Goal: Book appointment/travel/reservation

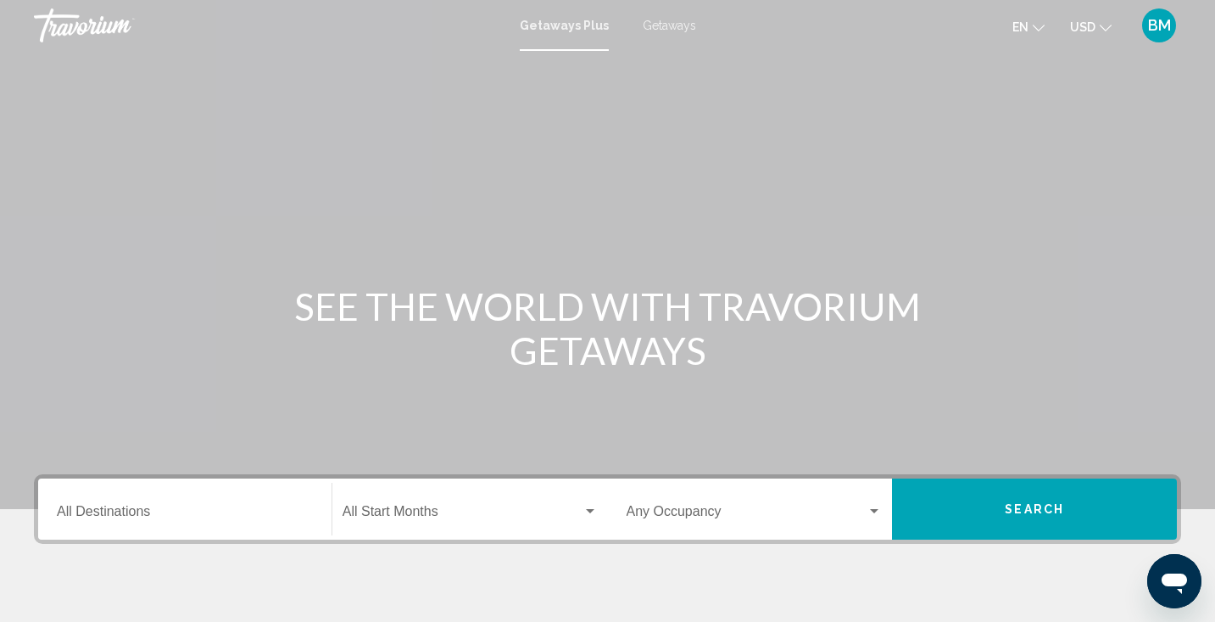
click at [671, 25] on span "Getaways" at bounding box center [669, 26] width 53 height 14
click at [168, 507] on input "Destination All Destinations" at bounding box center [185, 514] width 256 height 15
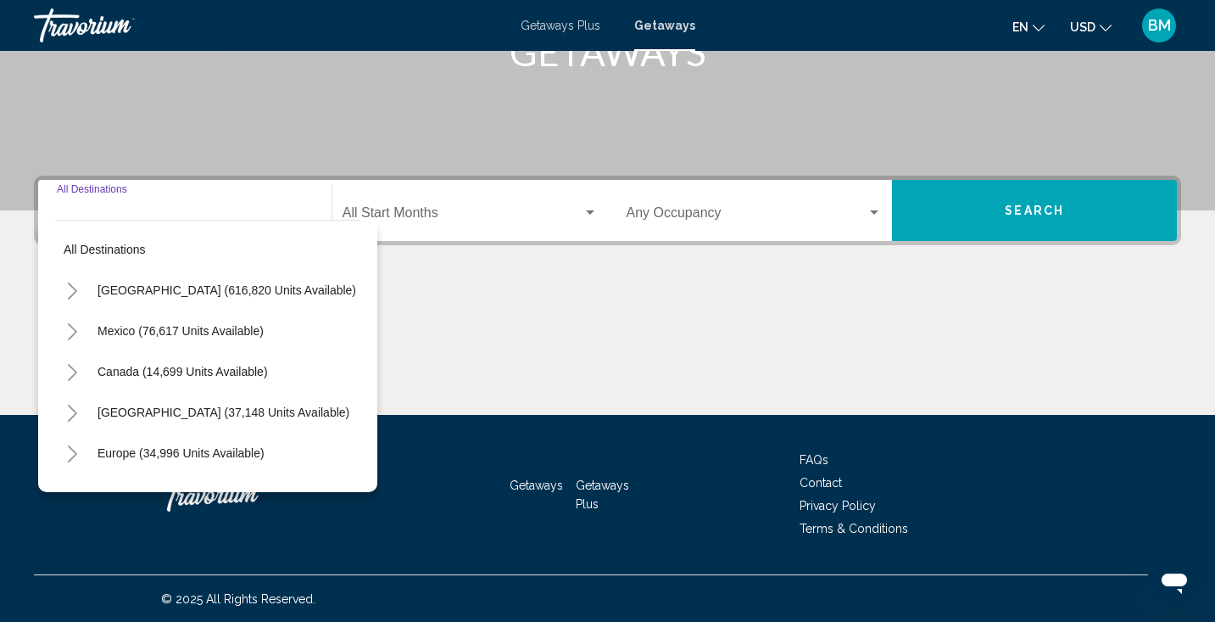
scroll to position [299, 0]
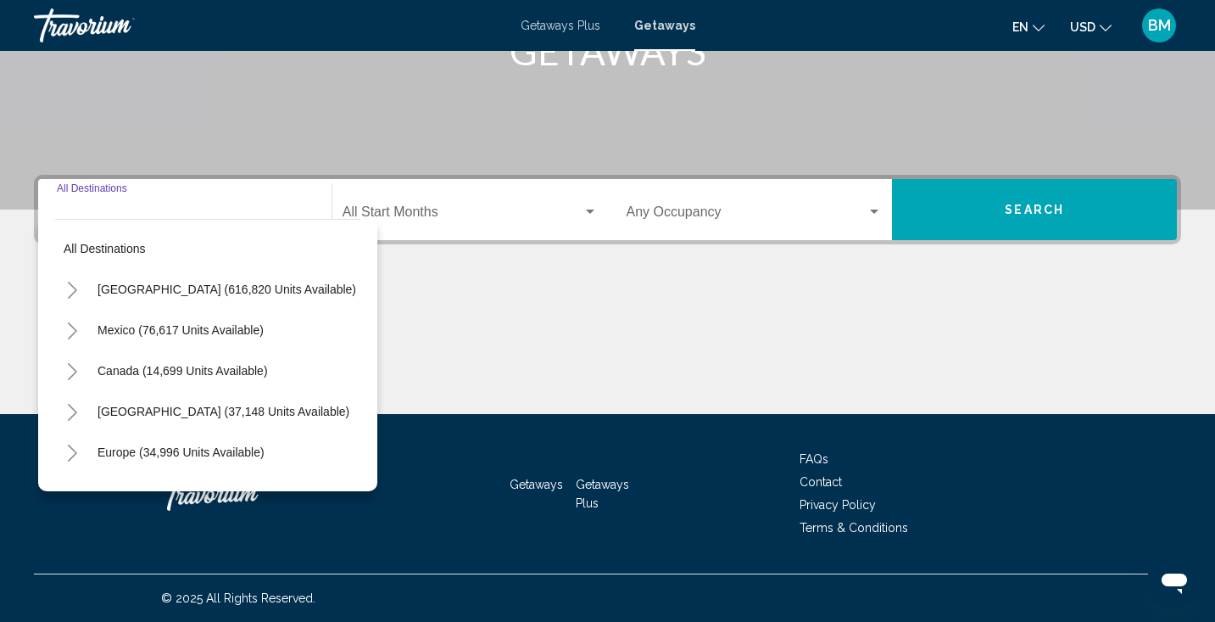
click at [74, 291] on icon "Toggle United States (616,820 units available)" at bounding box center [72, 290] width 9 height 17
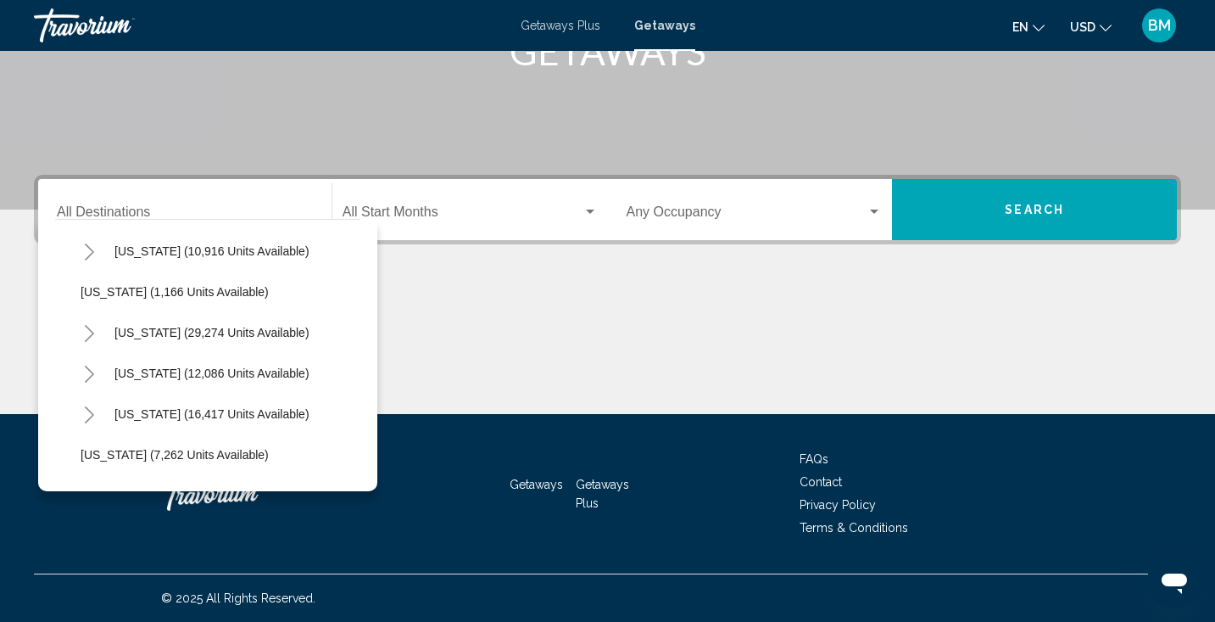
scroll to position [1485, 0]
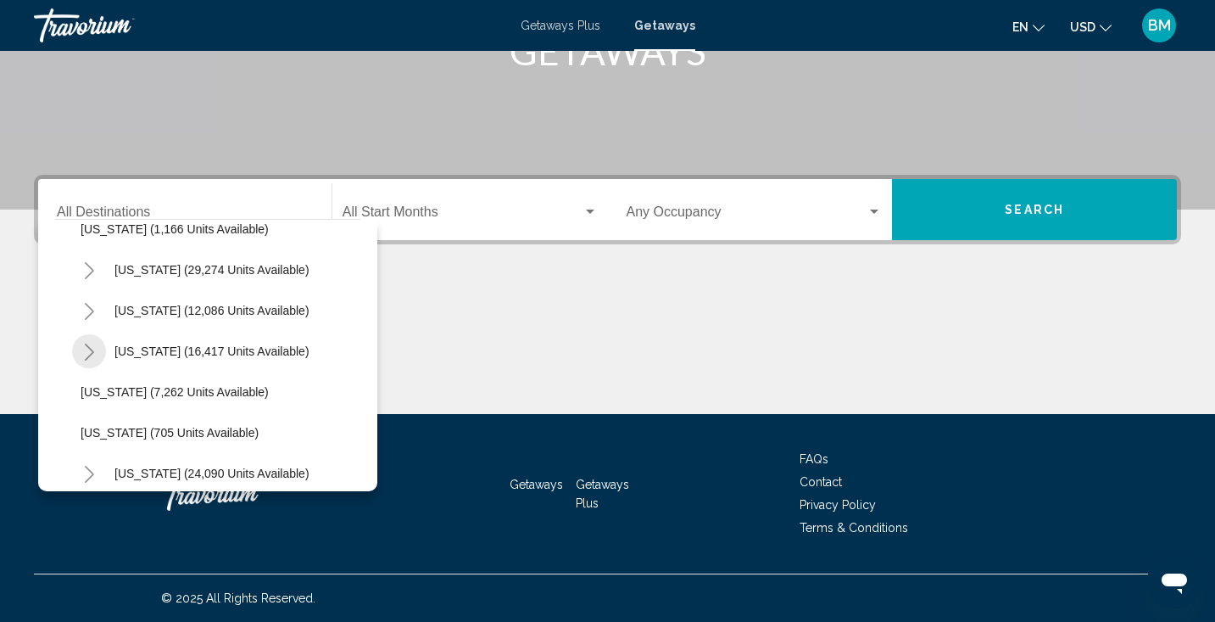
click at [89, 350] on icon "Toggle Texas (16,417 units available)" at bounding box center [89, 351] width 13 height 17
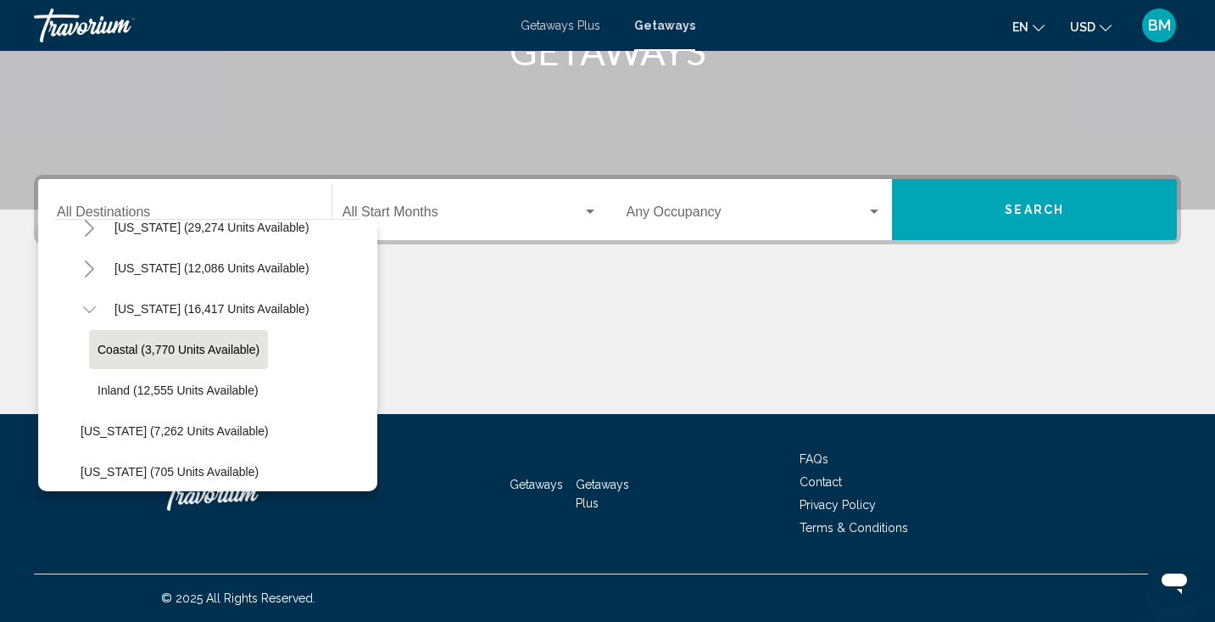
scroll to position [1541, 0]
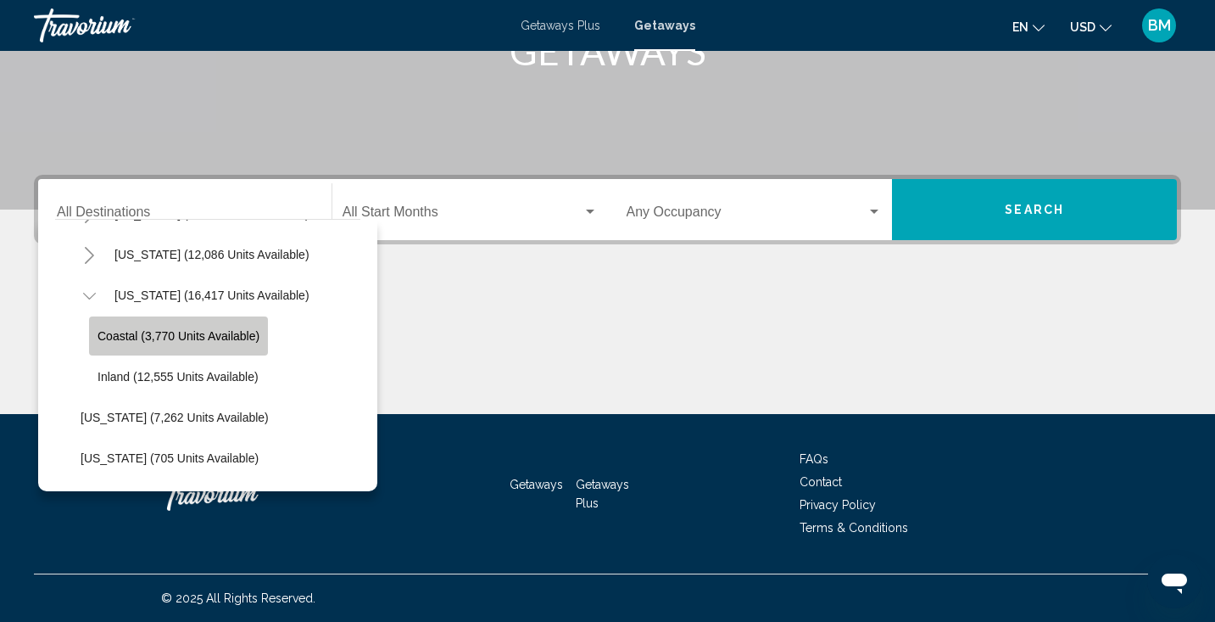
click at [198, 338] on span "Coastal (3,770 units available)" at bounding box center [179, 336] width 162 height 14
type input "**********"
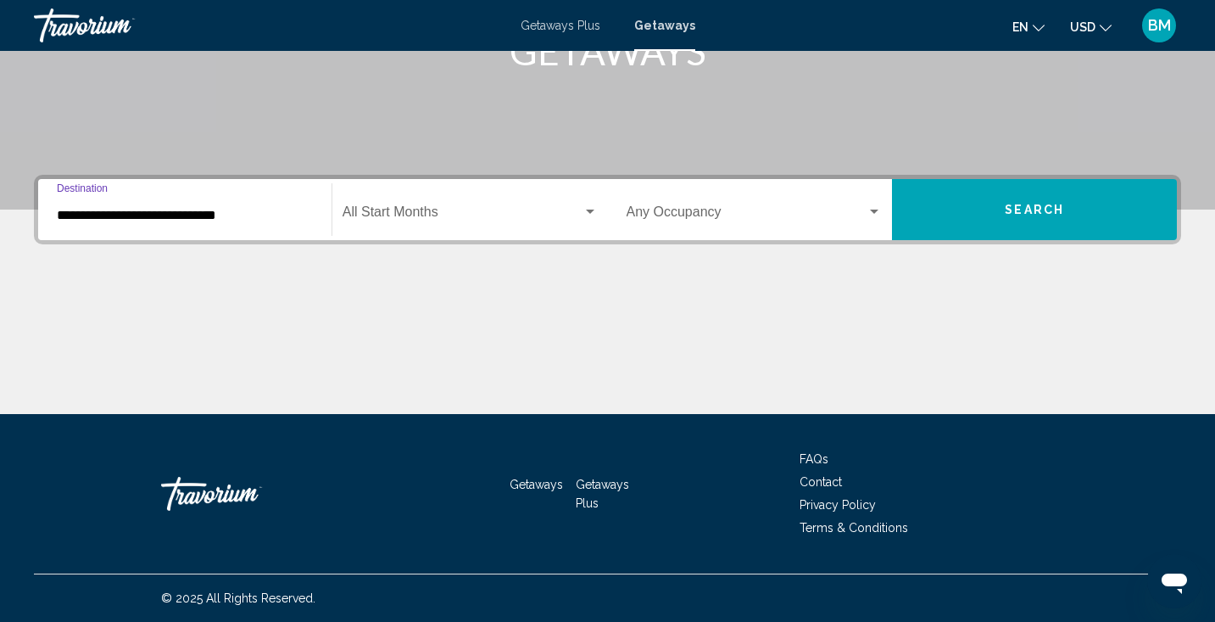
click at [594, 210] on div "Search widget" at bounding box center [590, 212] width 15 height 14
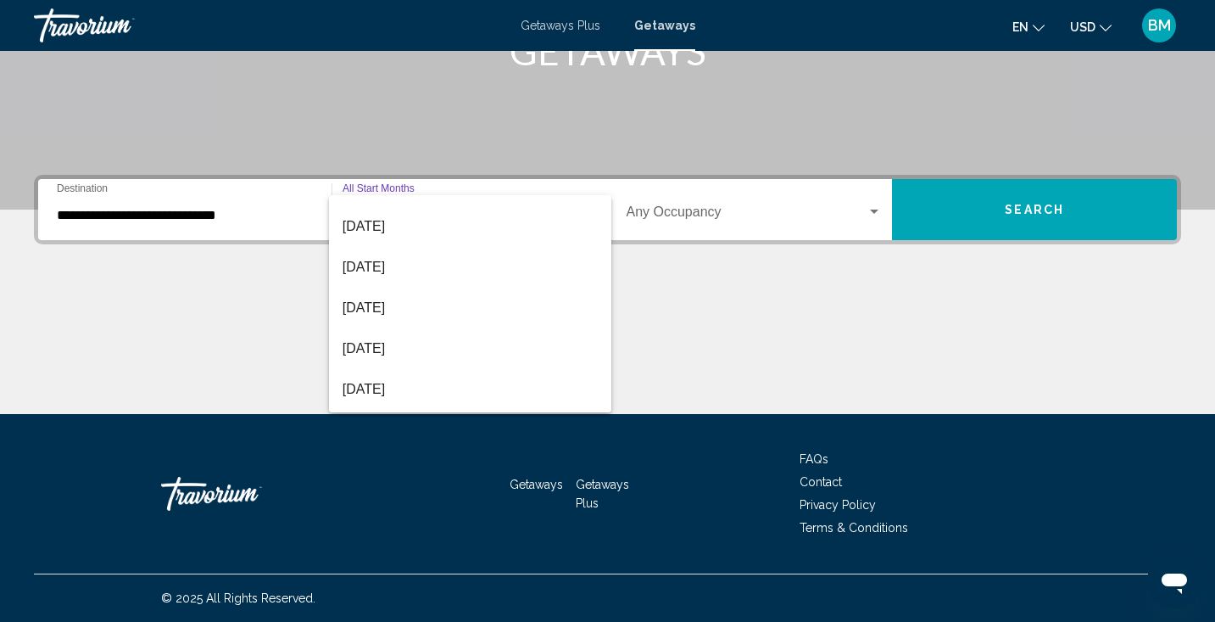
scroll to position [196, 0]
click at [425, 303] on span "[DATE]" at bounding box center [470, 304] width 255 height 41
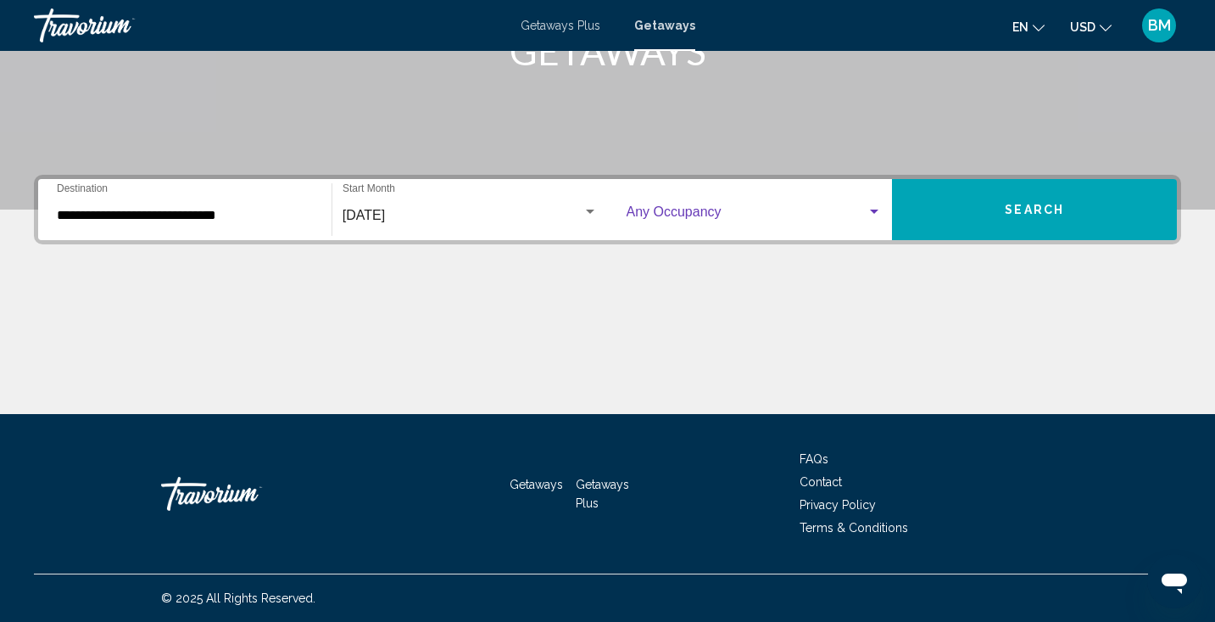
click at [877, 209] on div "Search widget" at bounding box center [874, 211] width 8 height 4
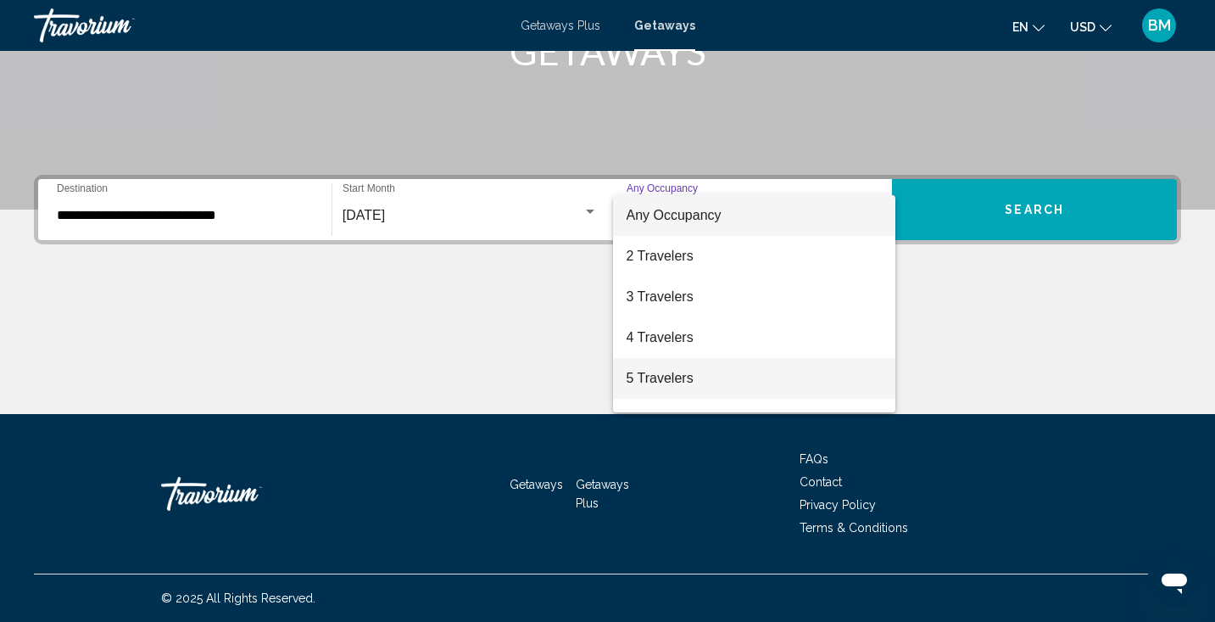
click at [641, 377] on span "5 Travelers" at bounding box center [755, 378] width 256 height 41
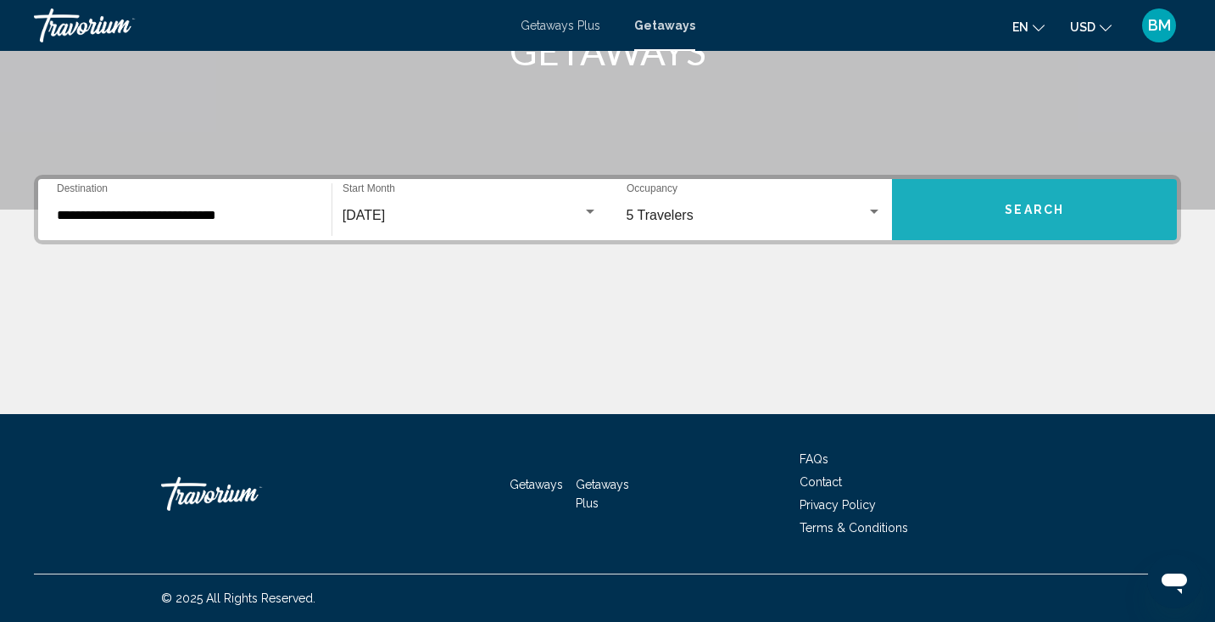
click at [996, 209] on button "Search" at bounding box center [1034, 209] width 285 height 61
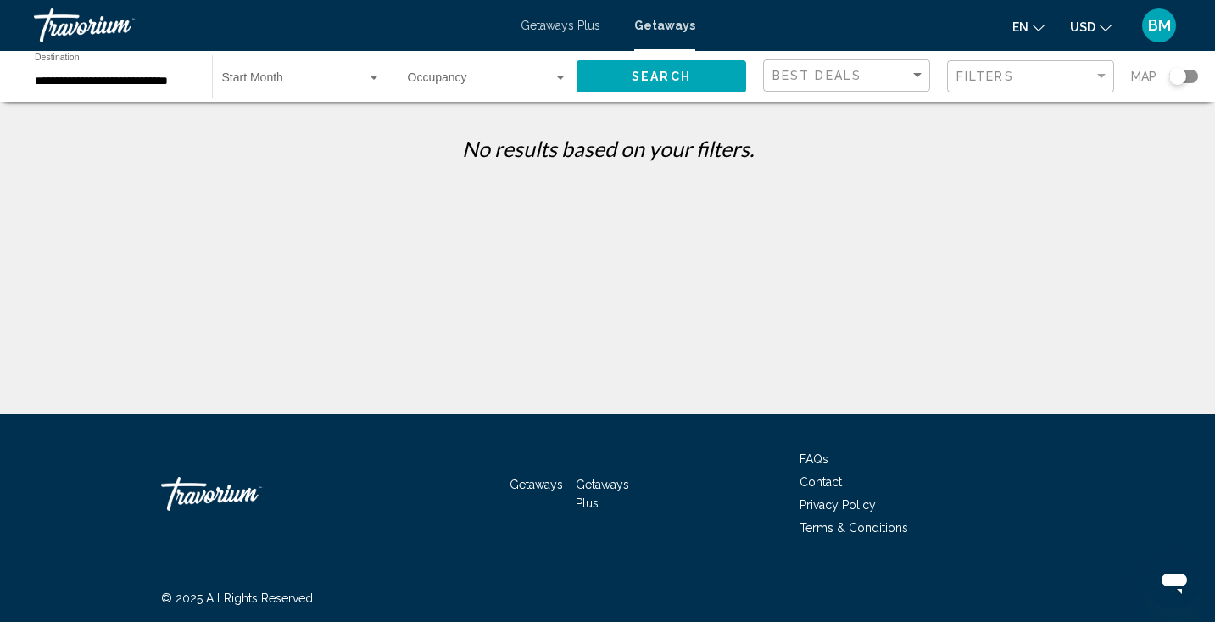
click at [561, 25] on span "Getaways Plus" at bounding box center [561, 26] width 80 height 14
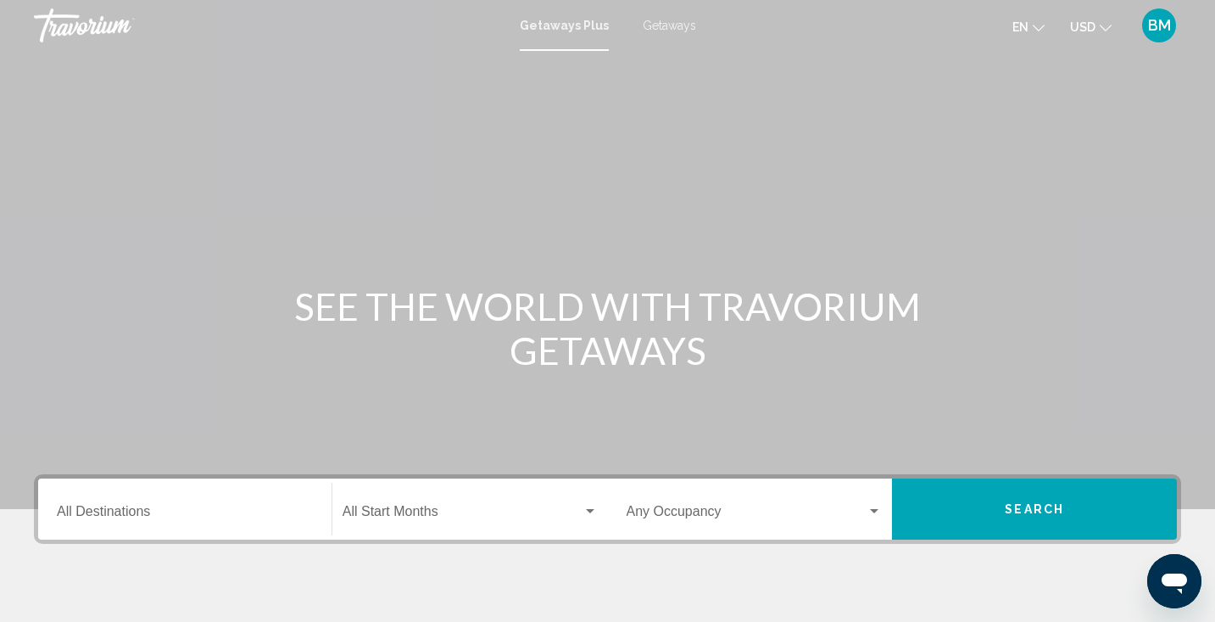
click at [181, 521] on input "Destination All Destinations" at bounding box center [185, 514] width 256 height 15
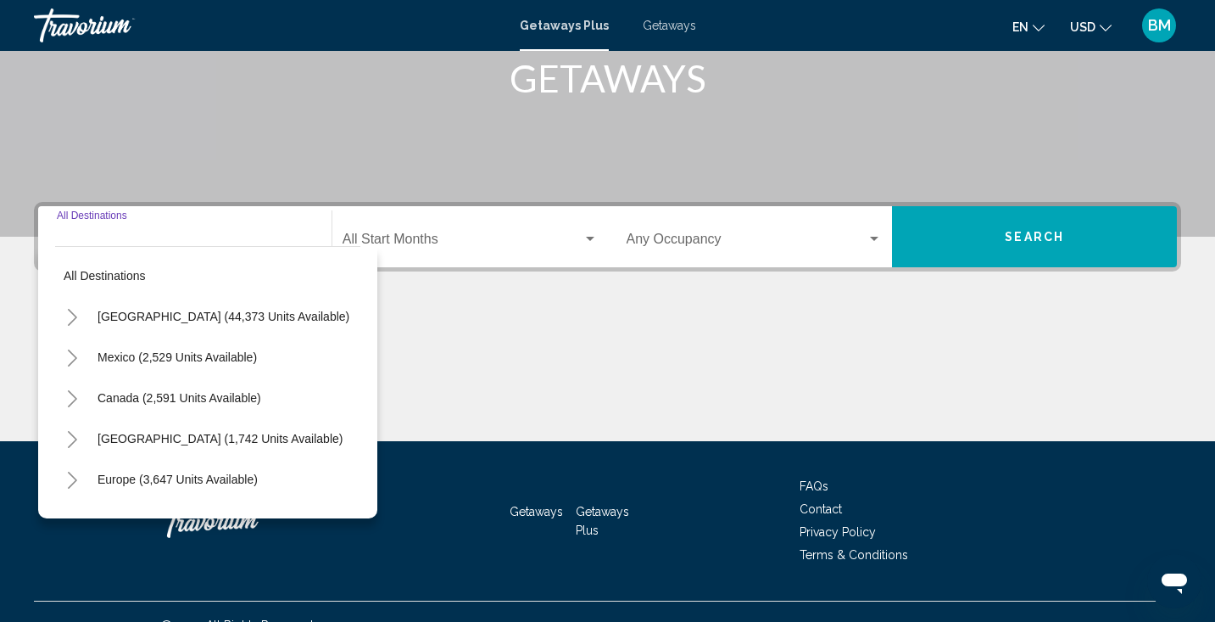
scroll to position [299, 0]
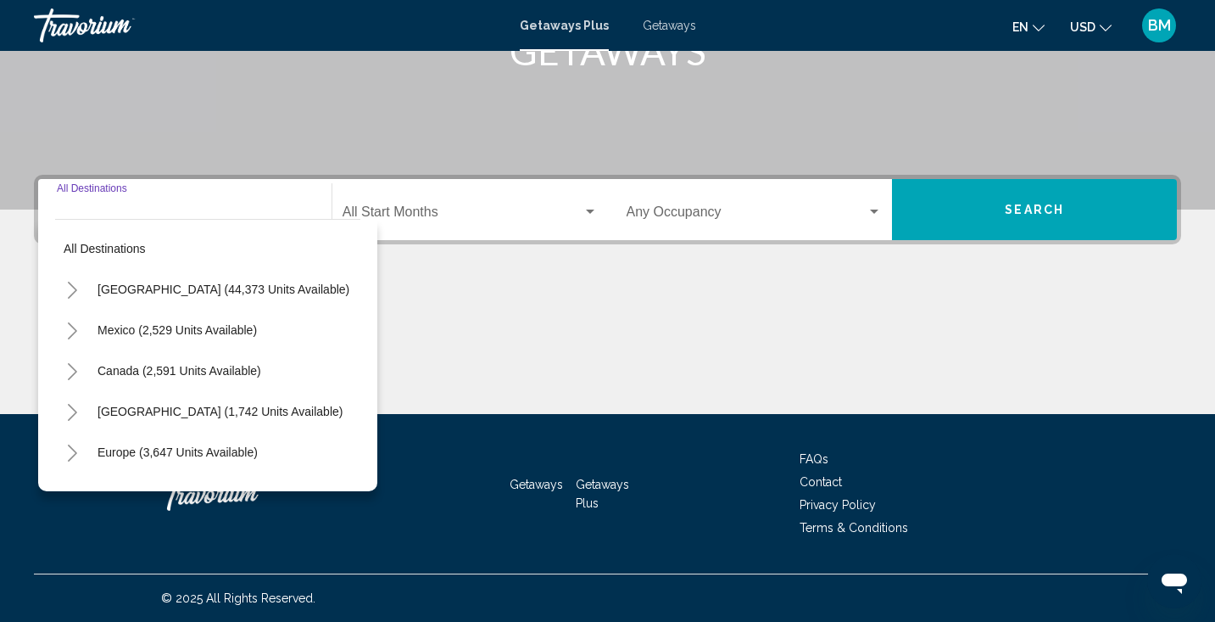
click at [73, 289] on icon "Toggle United States (44,373 units available)" at bounding box center [72, 290] width 13 height 17
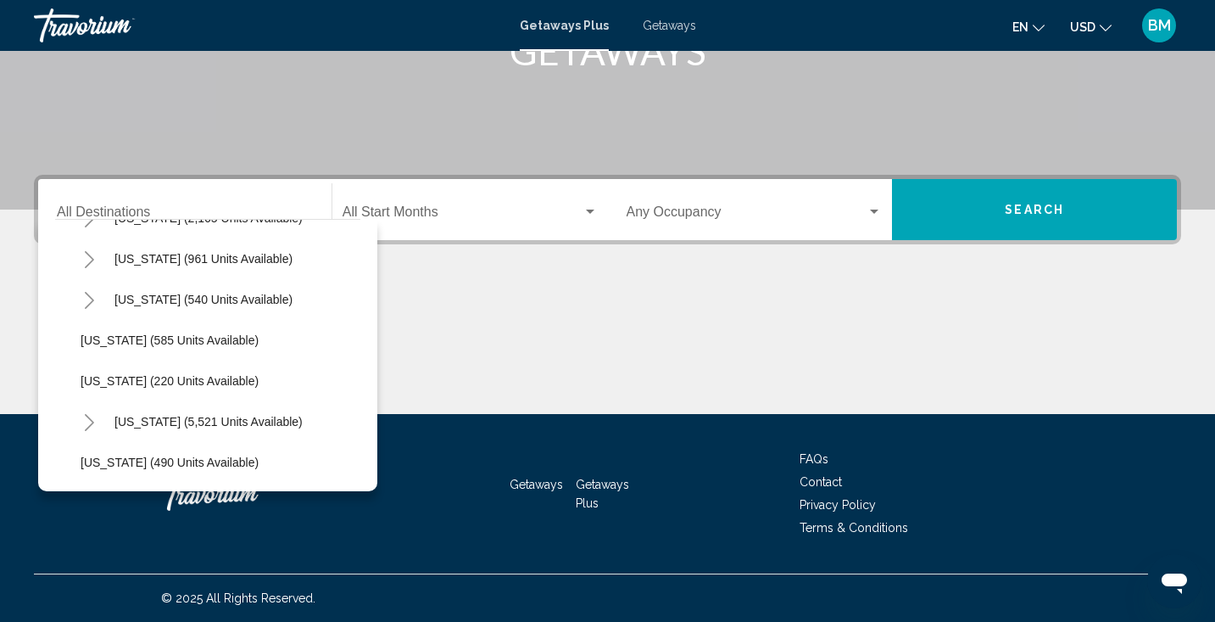
scroll to position [1410, 0]
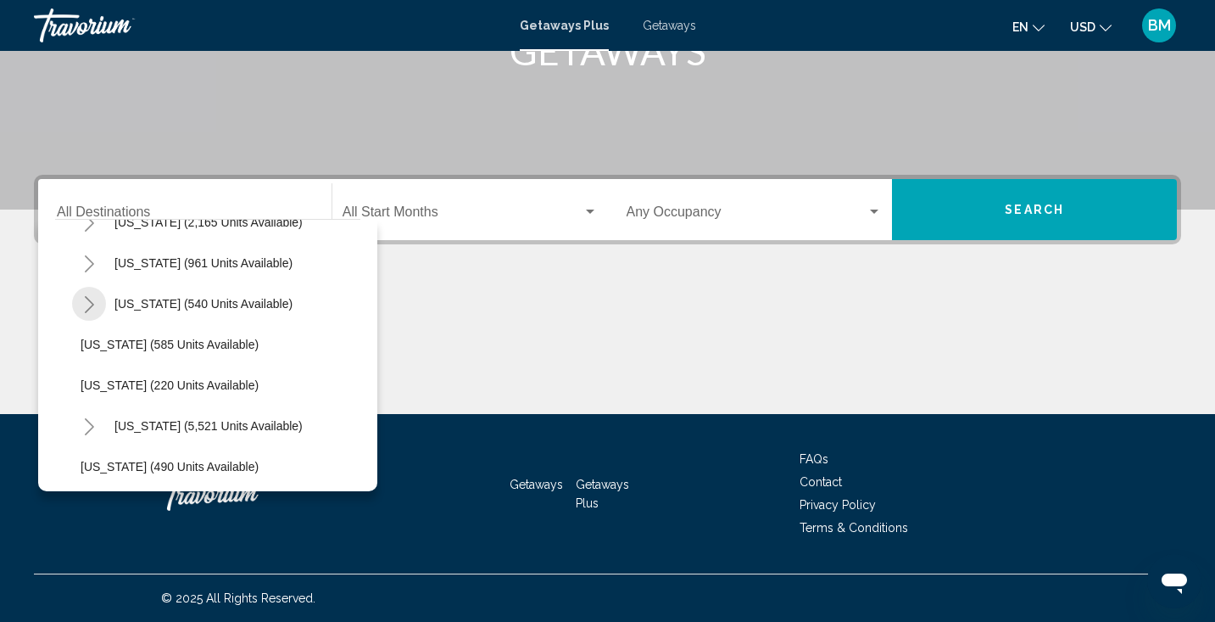
click at [86, 299] on icon "Toggle Texas (540 units available)" at bounding box center [89, 304] width 13 height 17
click at [170, 344] on span "Coastal (111 units available)" at bounding box center [174, 345] width 153 height 14
type input "**********"
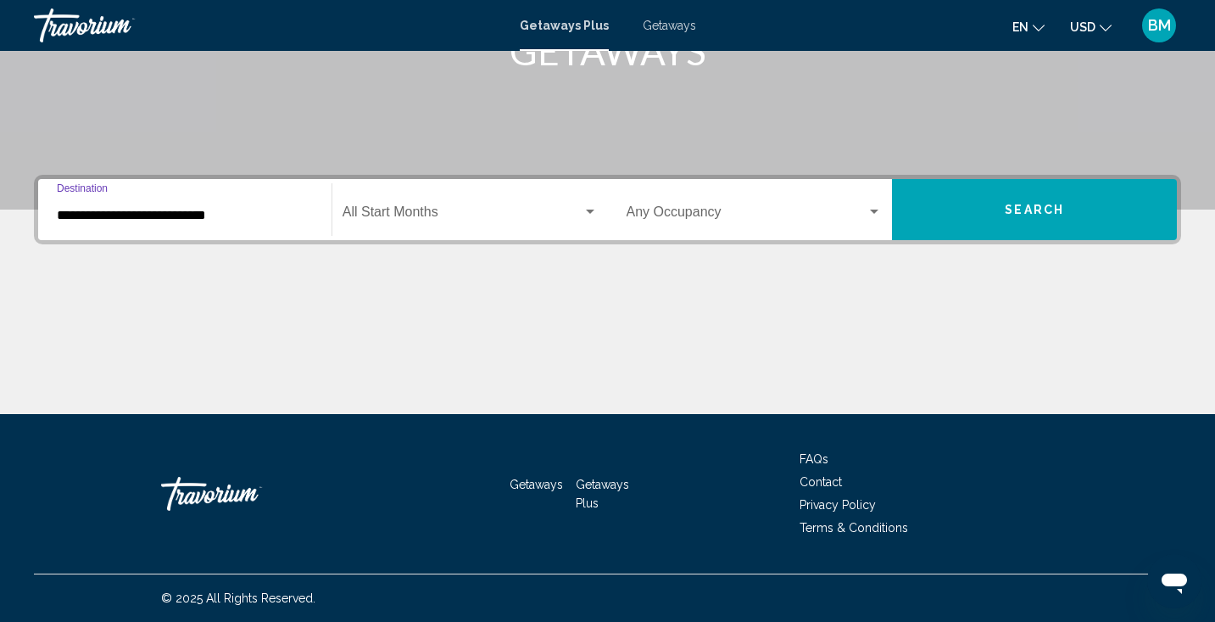
click at [570, 214] on span "Search widget" at bounding box center [463, 215] width 240 height 15
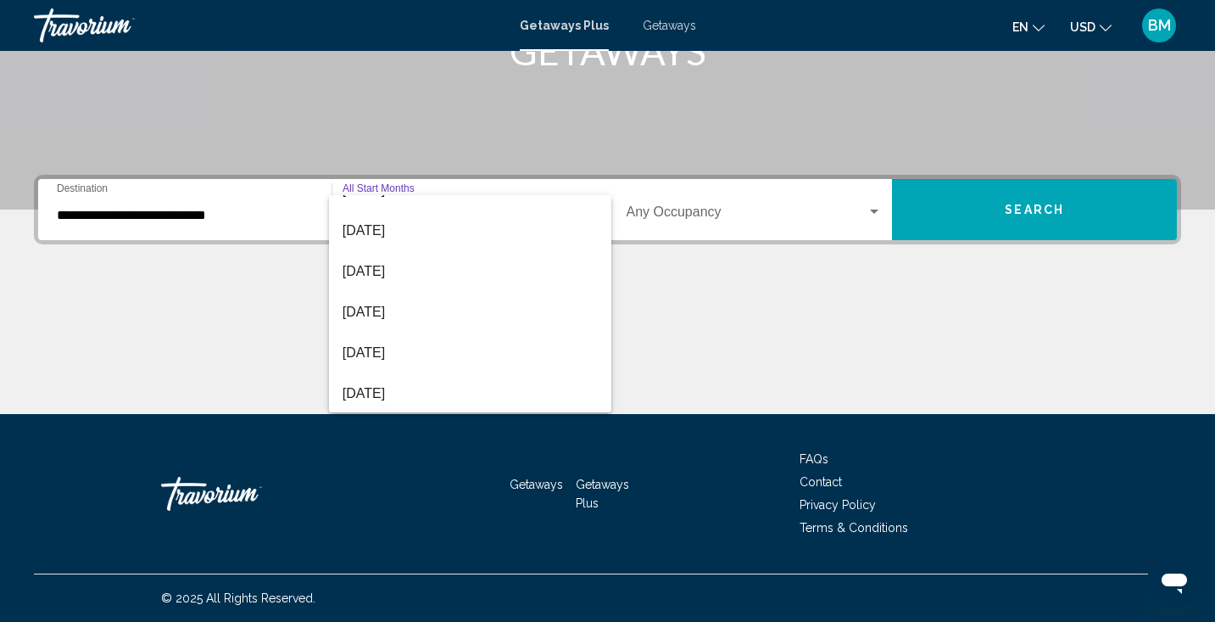
scroll to position [227, 0]
click at [438, 272] on span "[DATE]" at bounding box center [470, 273] width 255 height 41
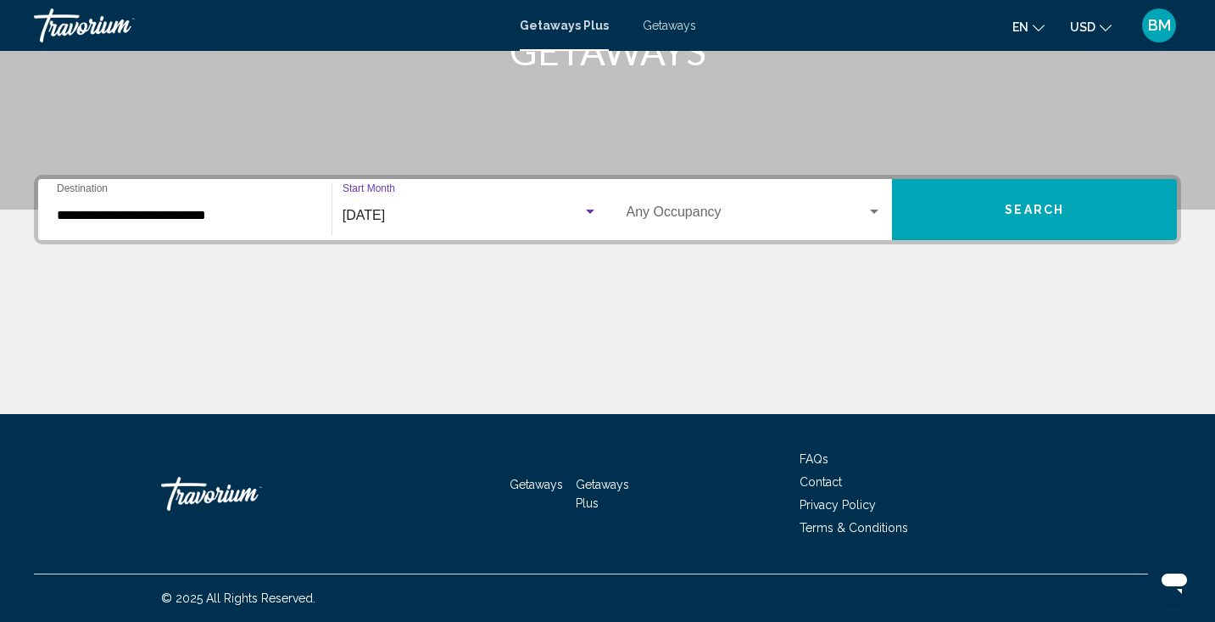
click at [957, 209] on button "Search" at bounding box center [1034, 209] width 285 height 61
